Goal: Task Accomplishment & Management: Use online tool/utility

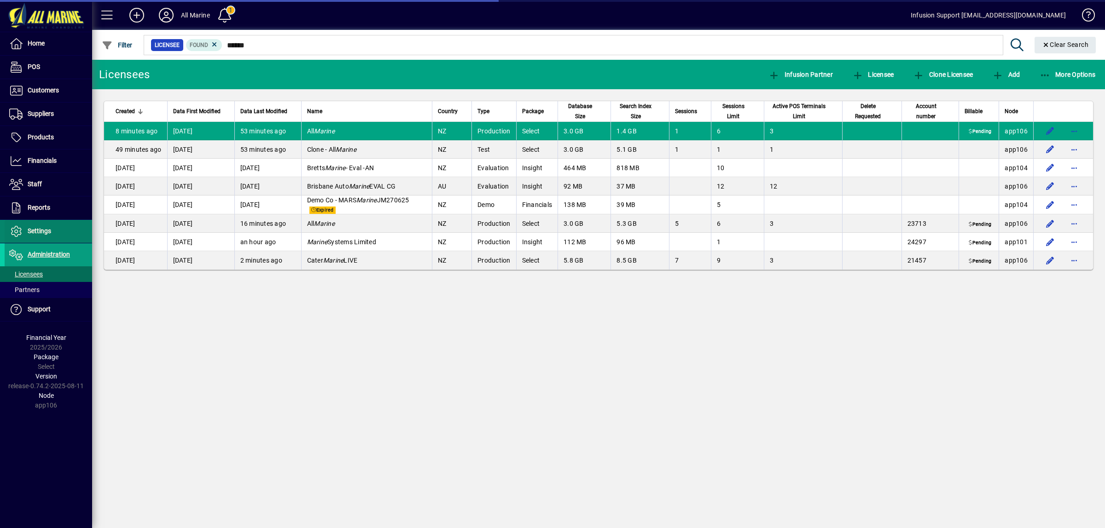
click at [41, 232] on span "Settings" at bounding box center [39, 230] width 23 height 7
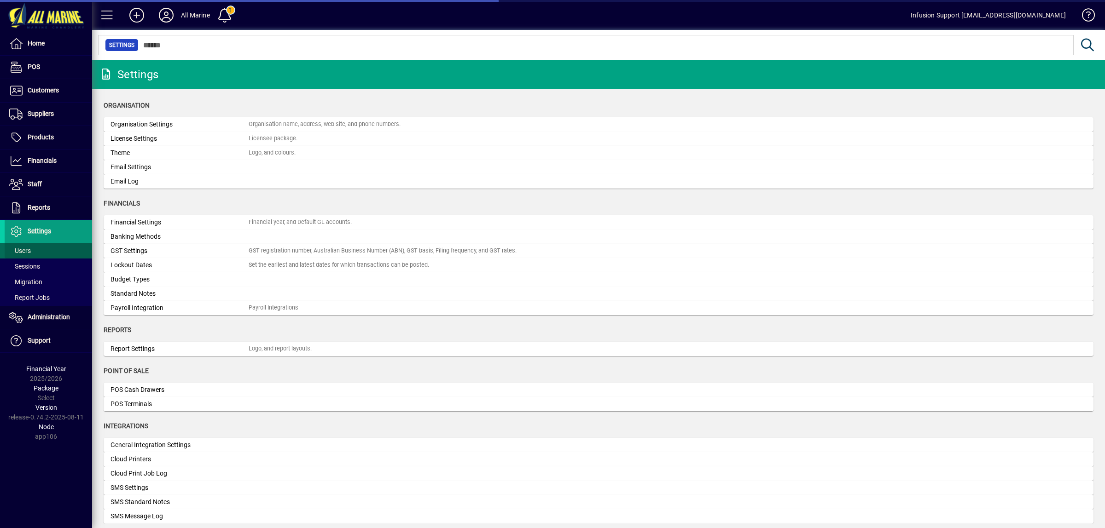
click at [24, 250] on span "Users" at bounding box center [20, 250] width 22 height 7
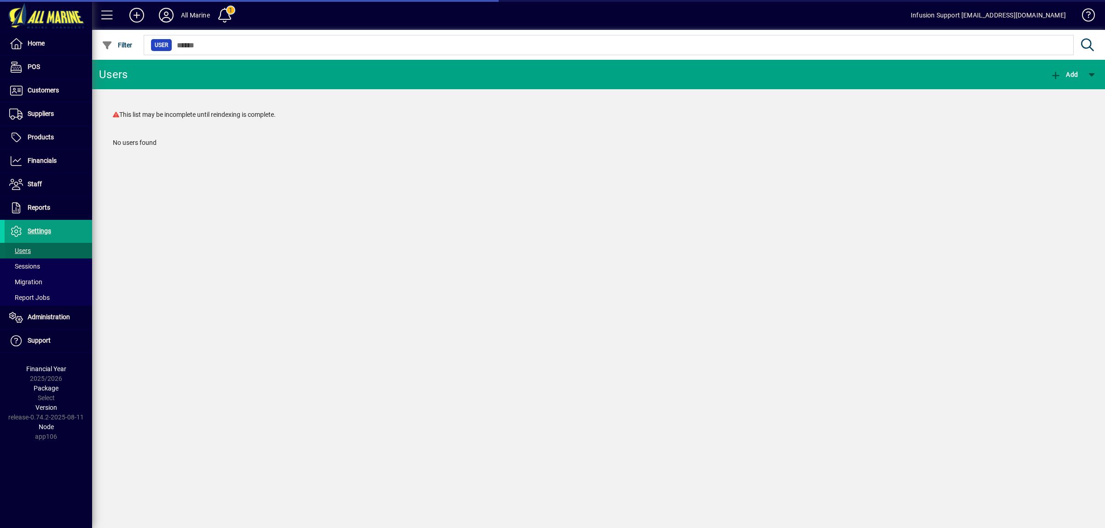
click at [24, 251] on span "Users" at bounding box center [20, 250] width 22 height 7
click at [36, 316] on span "Administration" at bounding box center [49, 316] width 42 height 7
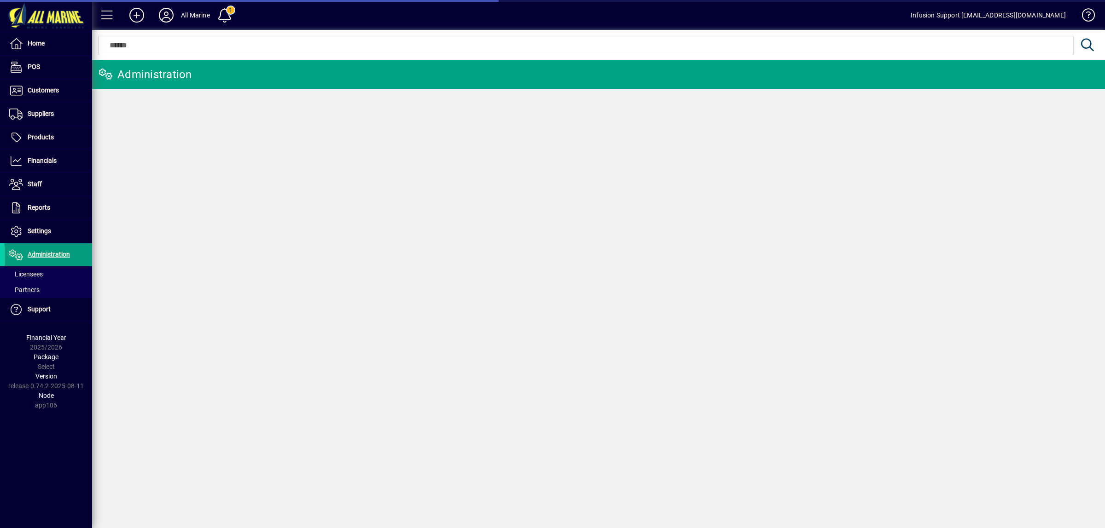
click at [32, 272] on span "Licensees" at bounding box center [26, 274] width 34 height 7
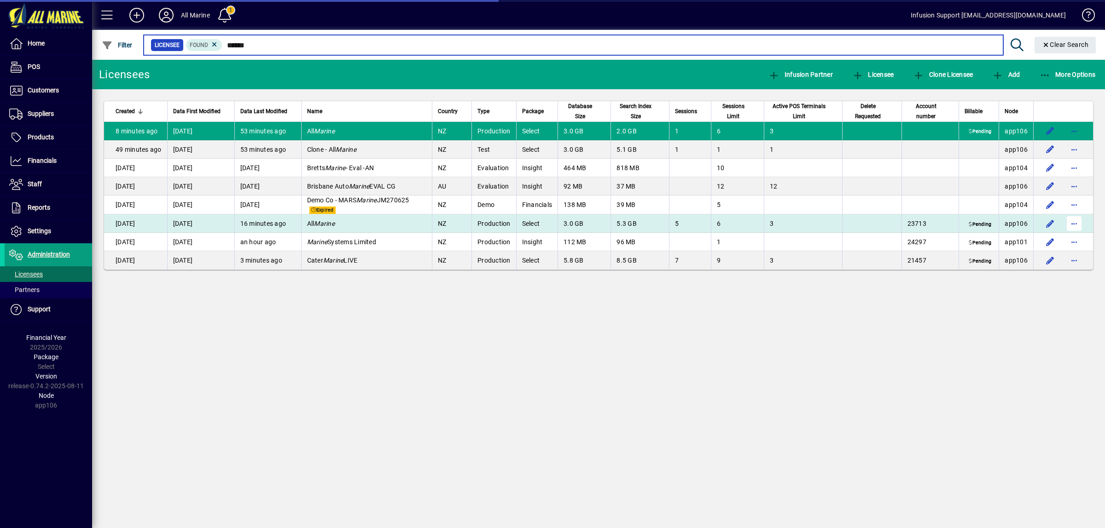
type input "******"
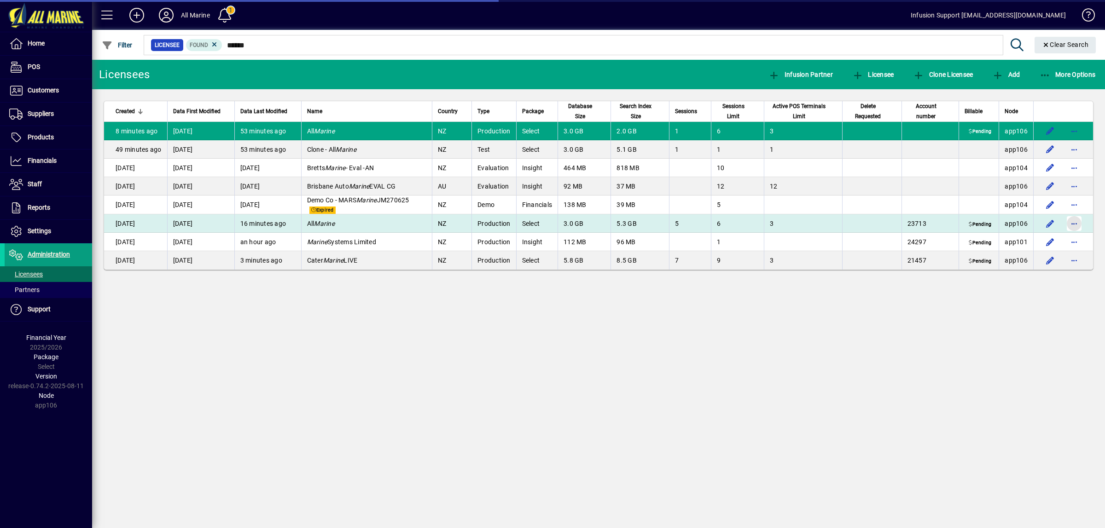
click at [1073, 221] on span "button" at bounding box center [1074, 224] width 22 height 22
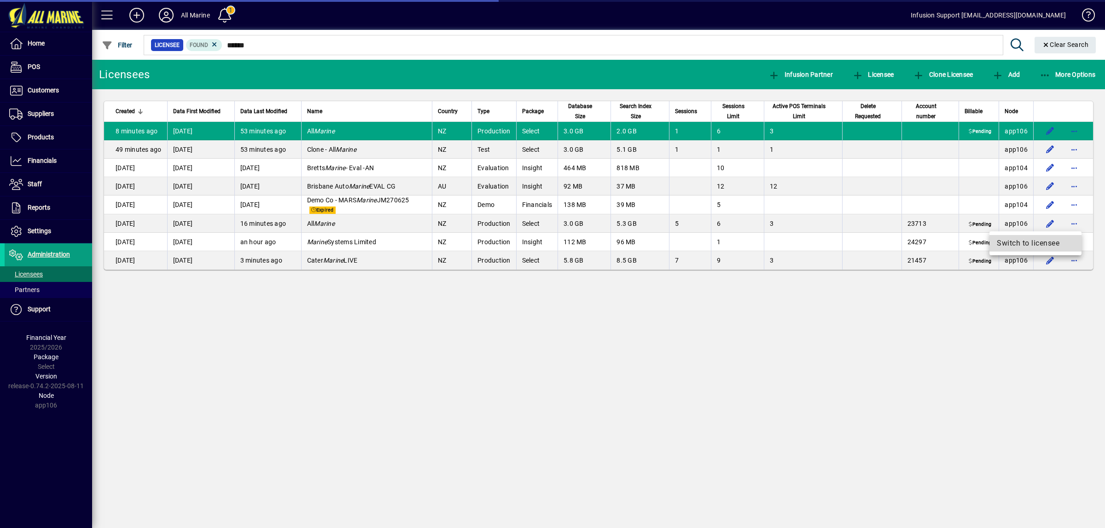
click at [1043, 243] on span "Switch to licensee" at bounding box center [1035, 243] width 77 height 11
